Goal: Find contact information: Find contact information

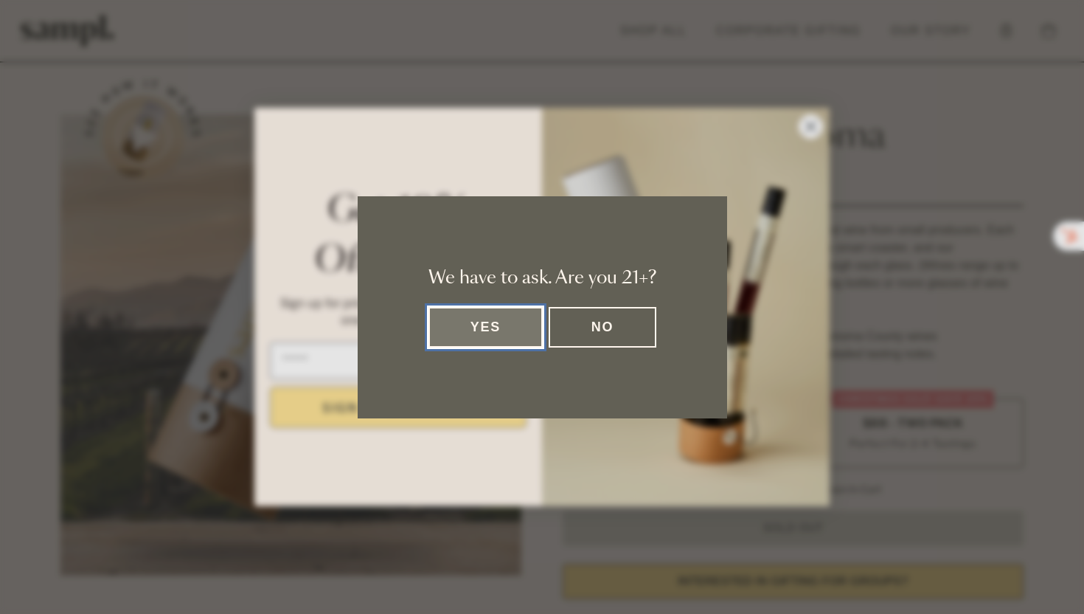
click at [381, 103] on dialog "We have to ask. Are you 21+? Yes No" at bounding box center [542, 307] width 1084 height 614
click at [506, 347] on div "We have to ask. Are you 21+? Yes No" at bounding box center [543, 307] width 370 height 222
click at [502, 320] on button "Yes" at bounding box center [486, 327] width 115 height 41
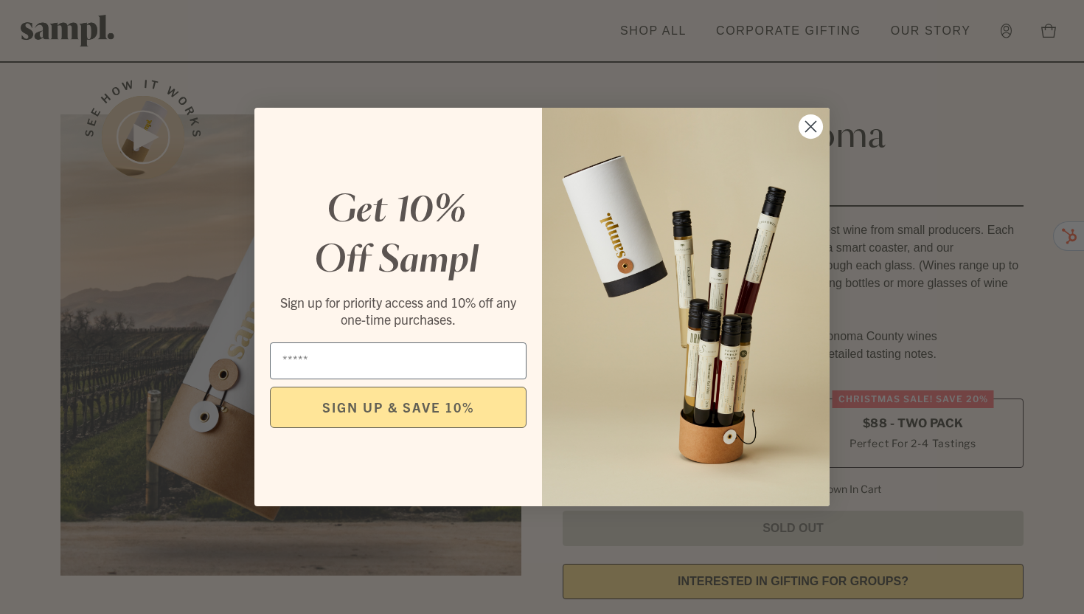
click at [814, 116] on circle "Close dialog" at bounding box center [811, 126] width 24 height 24
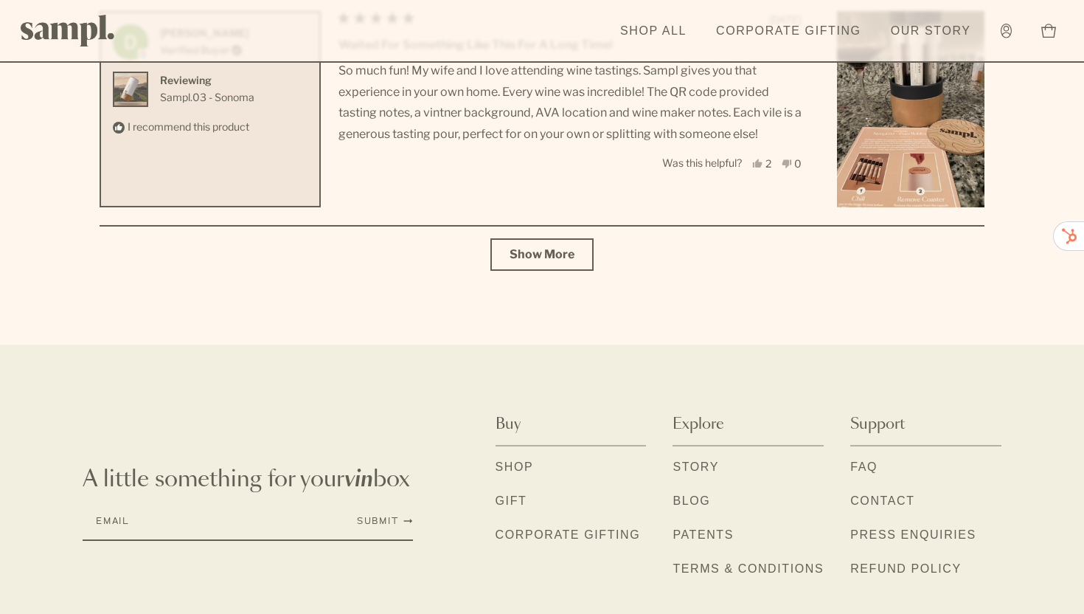
scroll to position [6326, 0]
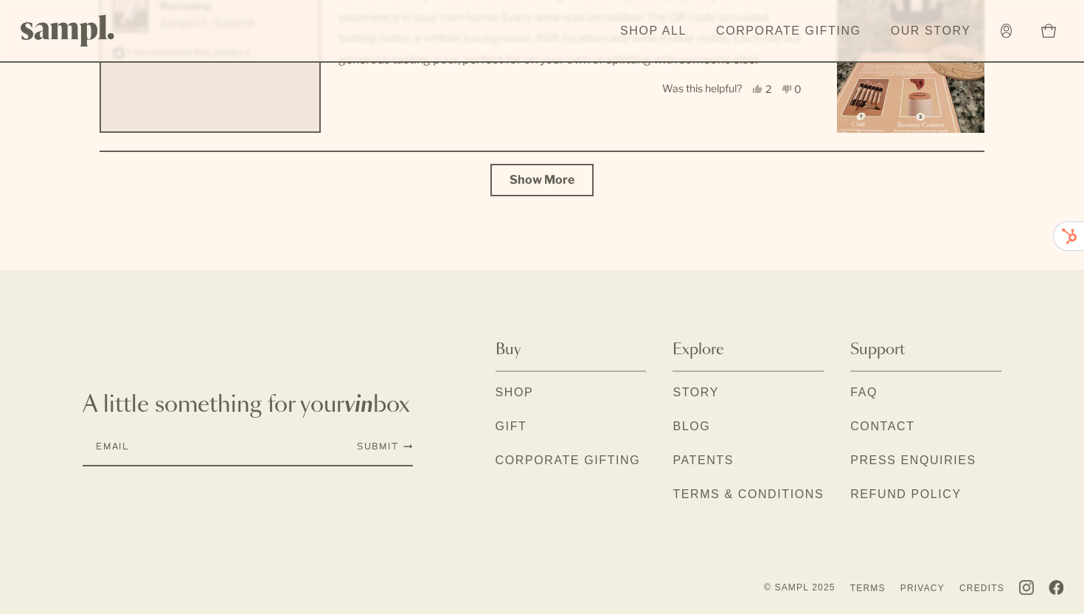
click at [868, 427] on link "Contact" at bounding box center [882, 426] width 64 height 19
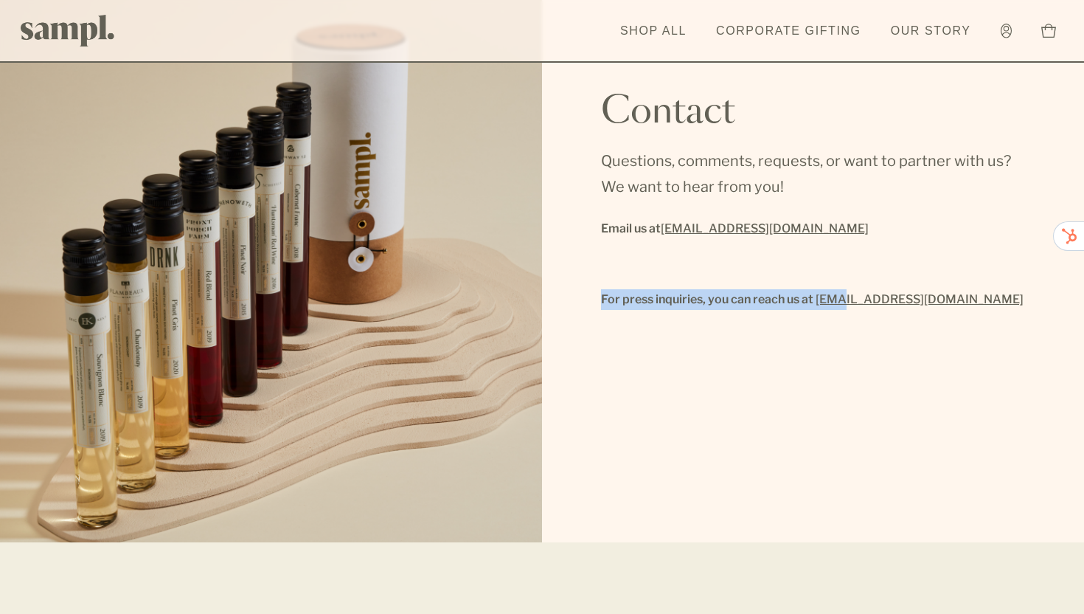
drag, startPoint x: 951, startPoint y: 288, endPoint x: 838, endPoint y: 307, distance: 114.3
click at [836, 307] on p "For press inquiries, you can reach us at [EMAIL_ADDRESS][DOMAIN_NAME]" at bounding box center [813, 299] width 424 height 21
click at [840, 320] on div "Questions, comments, requests, or want to partner with us? We want to hear from…" at bounding box center [813, 240] width 424 height 220
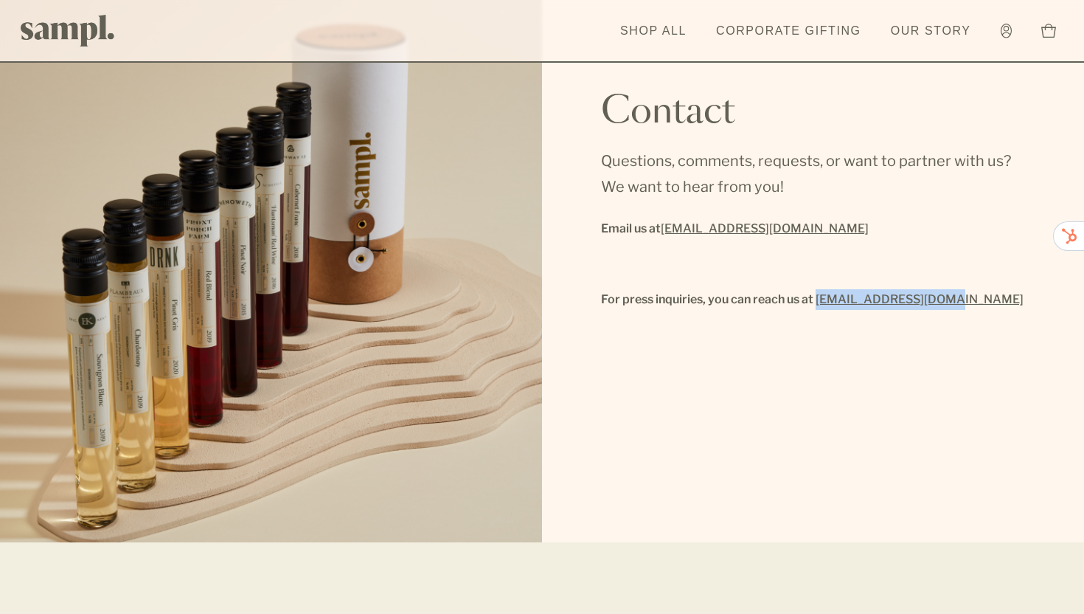
drag, startPoint x: 954, startPoint y: 303, endPoint x: 819, endPoint y: 300, distance: 135.0
click at [819, 300] on p "For press inquiries, you can reach us at [EMAIL_ADDRESS][DOMAIN_NAME]" at bounding box center [813, 299] width 424 height 21
copy link "[EMAIL_ADDRESS][DOMAIN_NAME]"
